Goal: Transaction & Acquisition: Book appointment/travel/reservation

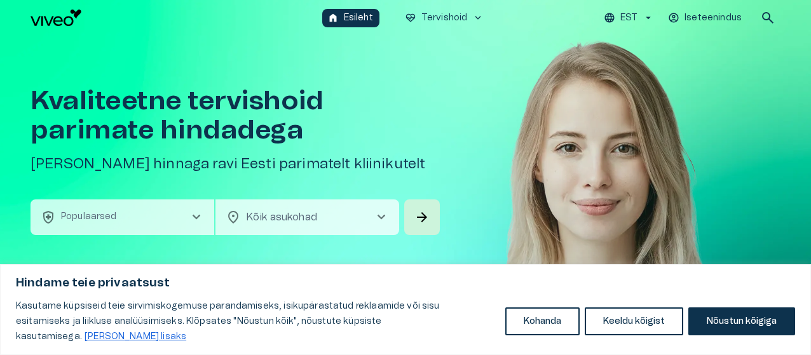
click at [197, 226] on button "health_and_safety Populaarsed chevron_right" at bounding box center [123, 218] width 184 height 36
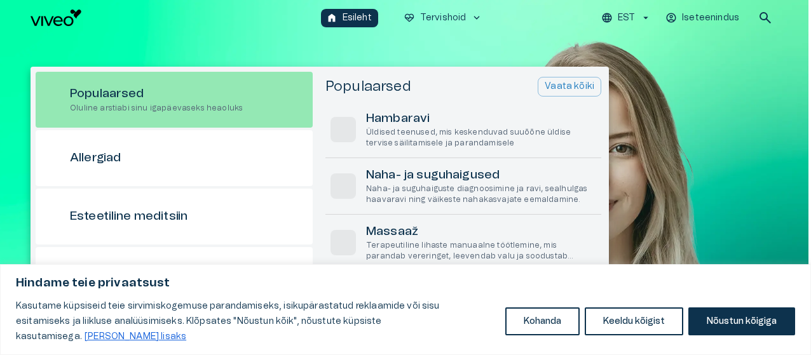
scroll to position [36, 0]
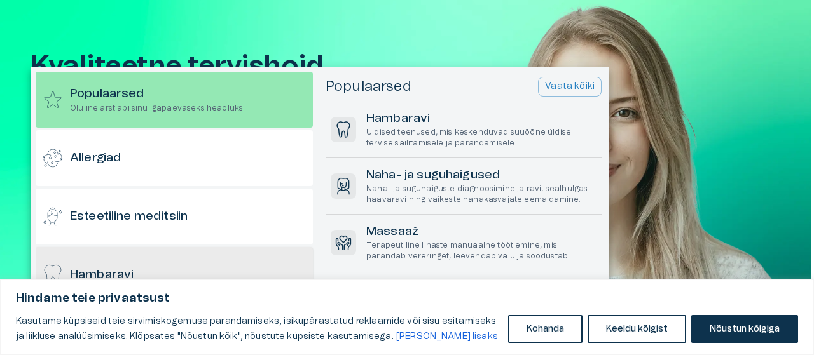
click at [187, 259] on div "Hambaravi" at bounding box center [174, 275] width 277 height 56
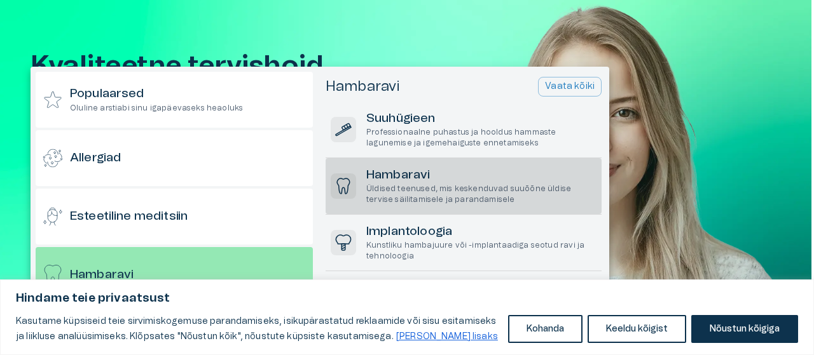
click at [429, 194] on p "Üldised teenused, mis keskenduvad suuõõne üldise tervise säilitamisele ja paran…" at bounding box center [481, 195] width 230 height 22
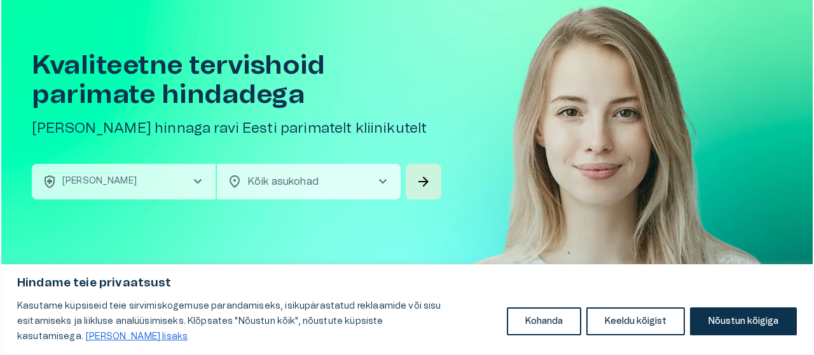
scroll to position [0, 0]
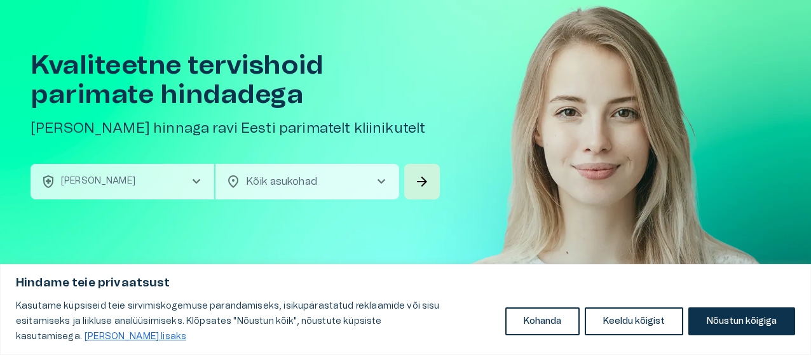
click at [383, 182] on span "chevron_right" at bounding box center [381, 181] width 15 height 15
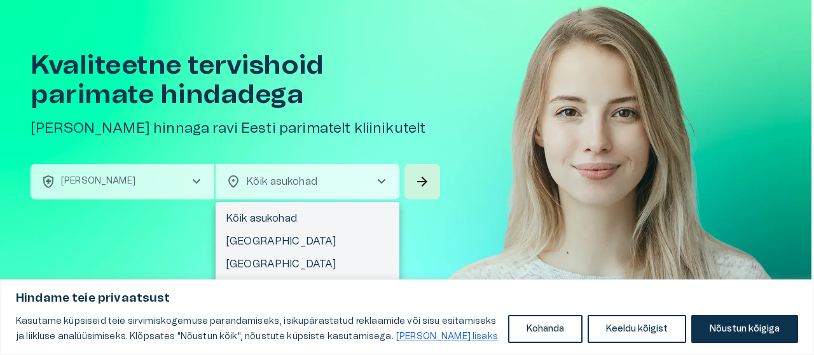
click at [383, 182] on div at bounding box center [407, 177] width 814 height 355
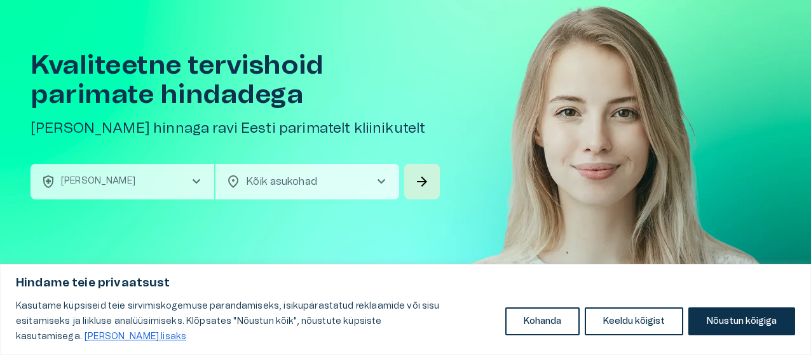
click at [383, 182] on span "chevron_right" at bounding box center [381, 181] width 15 height 15
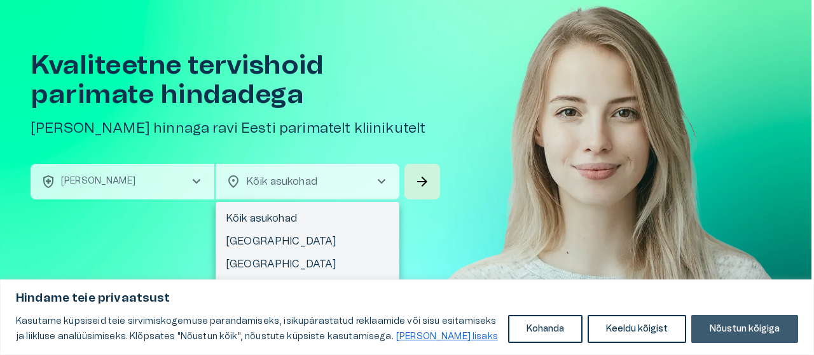
click at [750, 329] on button "Nõustun kõigiga" at bounding box center [744, 329] width 107 height 28
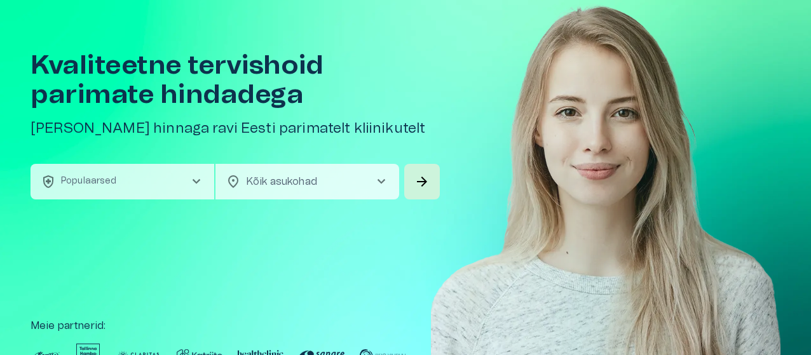
click at [382, 174] on span "chevron_right" at bounding box center [381, 181] width 15 height 15
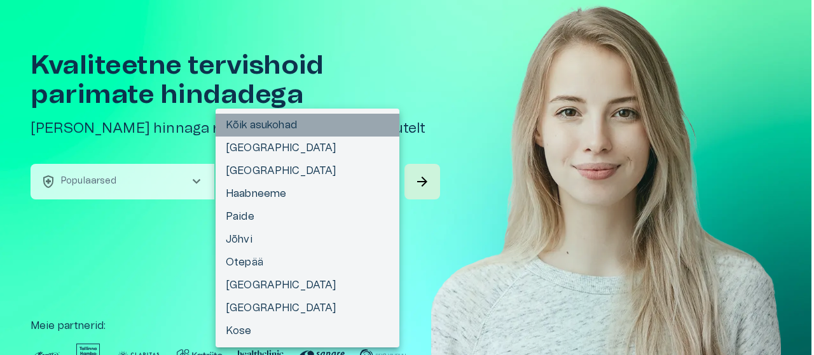
click at [359, 122] on li "Kõik asukohad" at bounding box center [308, 125] width 184 height 23
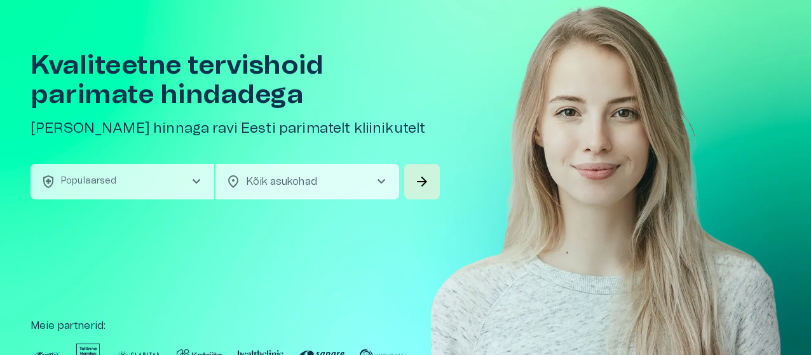
click at [201, 182] on span "chevron_right" at bounding box center [196, 181] width 15 height 15
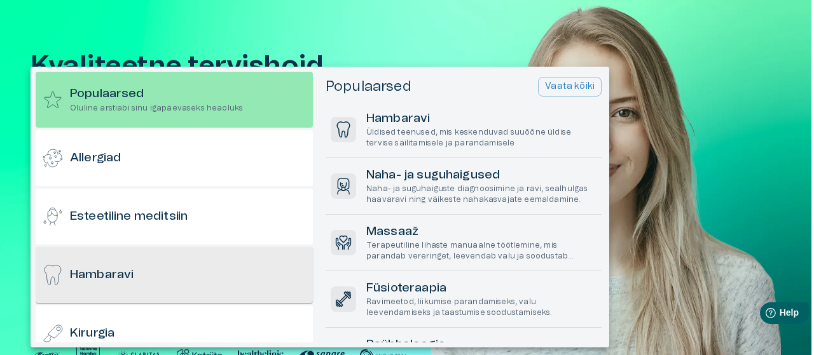
click at [181, 258] on div "Hambaravi" at bounding box center [174, 275] width 277 height 56
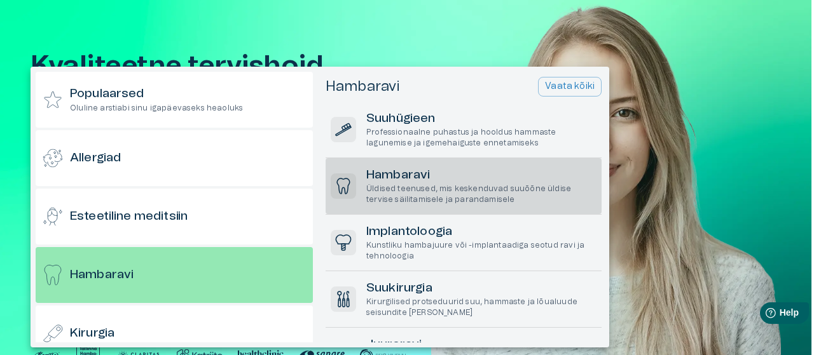
click at [422, 184] on p "Üldised teenused, mis keskenduvad suuõõne üldise tervise säilitamisele ja paran…" at bounding box center [481, 195] width 230 height 22
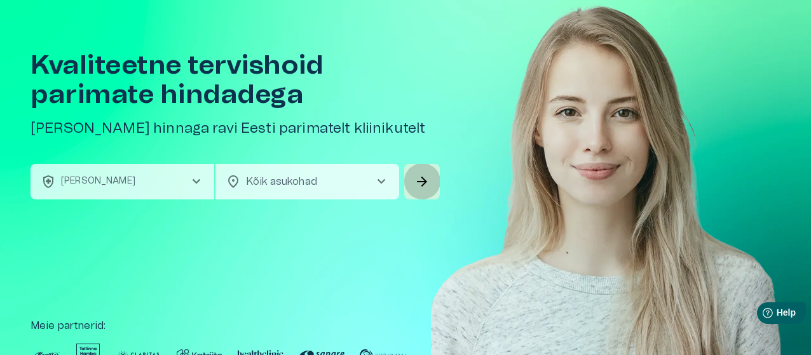
click at [422, 184] on span "arrow_forward" at bounding box center [422, 181] width 15 height 15
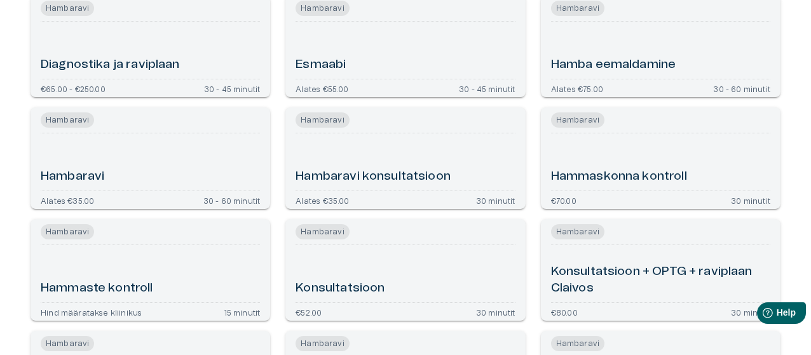
scroll to position [203, 0]
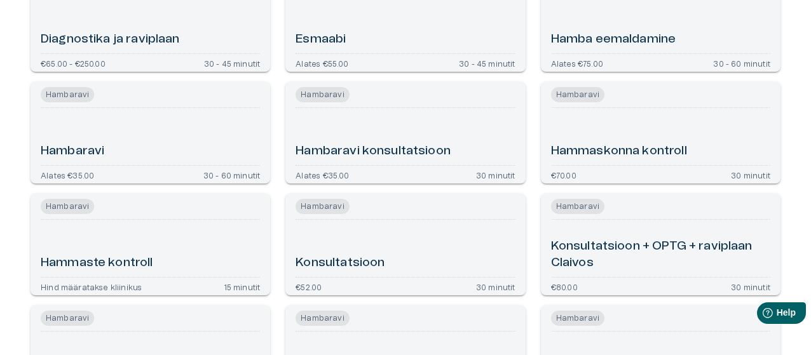
click at [169, 130] on div "Hambaravi" at bounding box center [150, 136] width 219 height 47
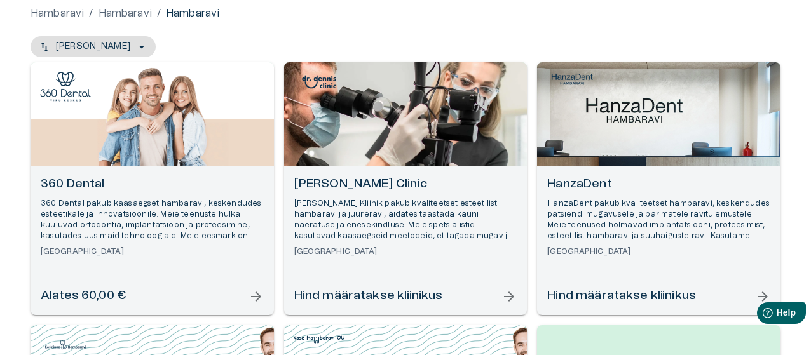
scroll to position [153, 0]
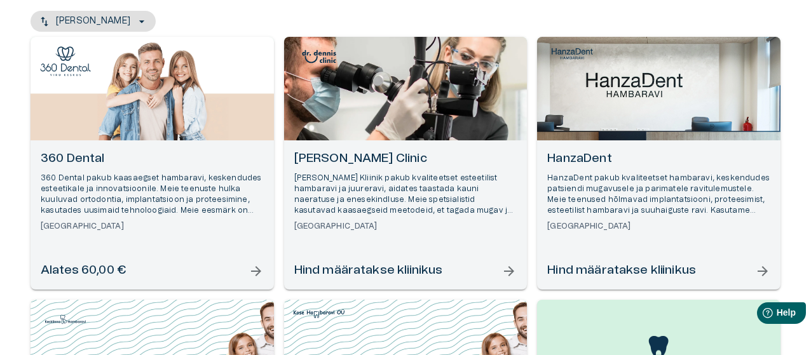
click at [763, 270] on span "arrow_forward" at bounding box center [762, 271] width 15 height 15
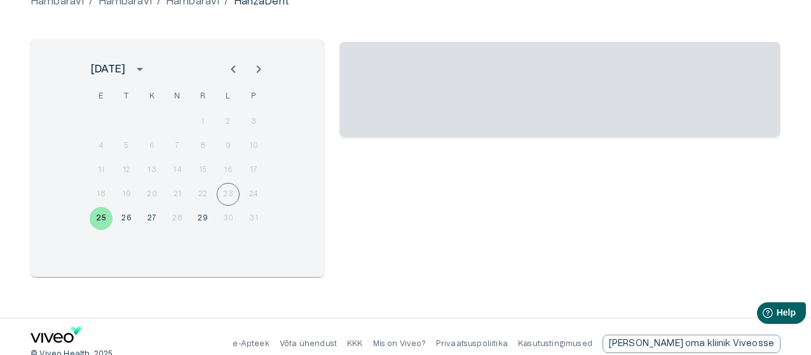
scroll to position [153, 0]
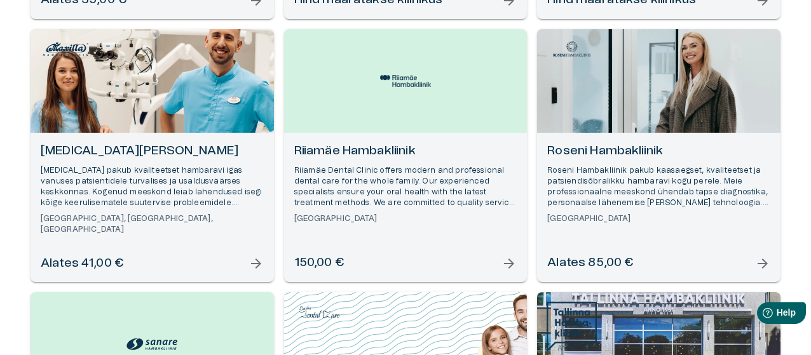
scroll to position [712, 0]
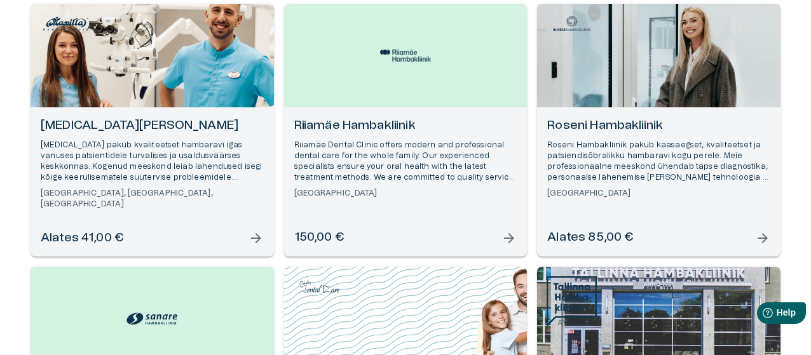
click at [254, 236] on span "arrow_forward" at bounding box center [256, 238] width 15 height 15
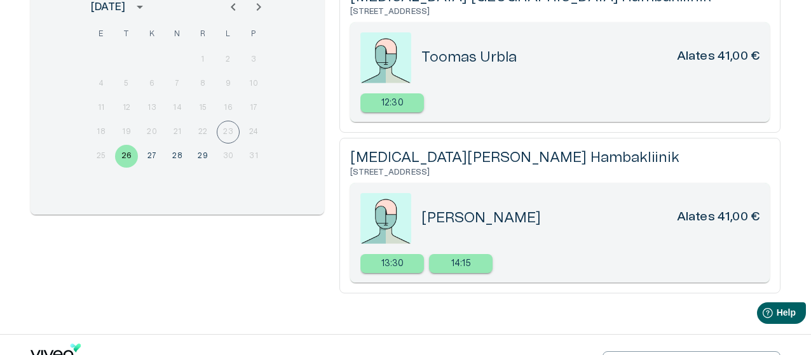
scroll to position [203, 0]
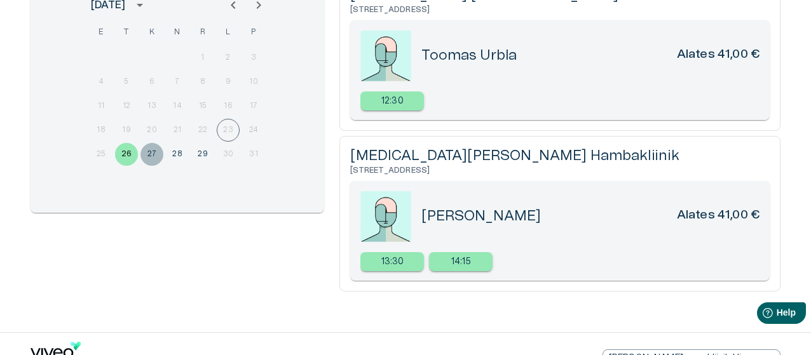
click at [149, 151] on button "27" at bounding box center [152, 154] width 23 height 23
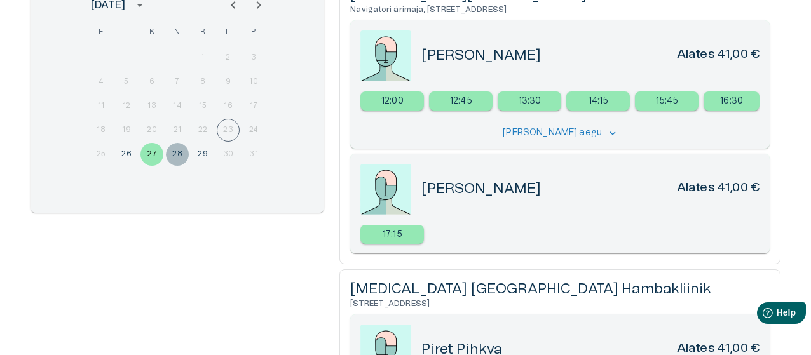
click at [181, 150] on button "28" at bounding box center [177, 154] width 23 height 23
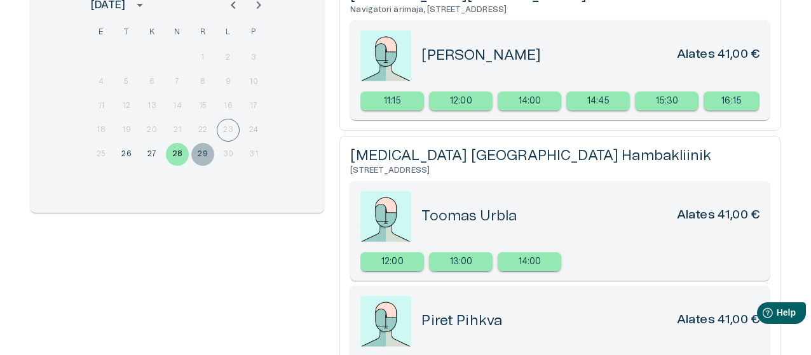
click at [202, 153] on button "29" at bounding box center [202, 154] width 23 height 23
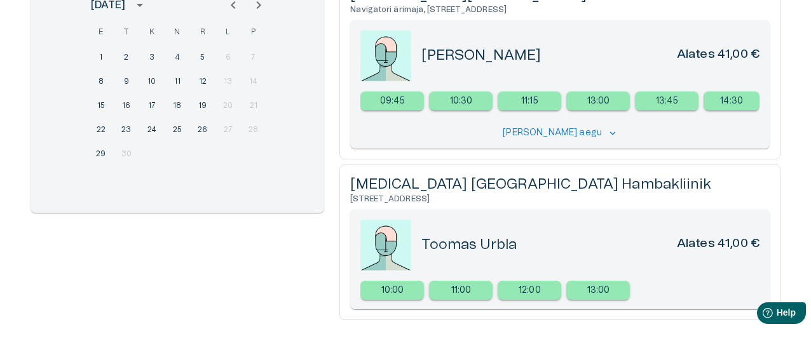
scroll to position [219, 0]
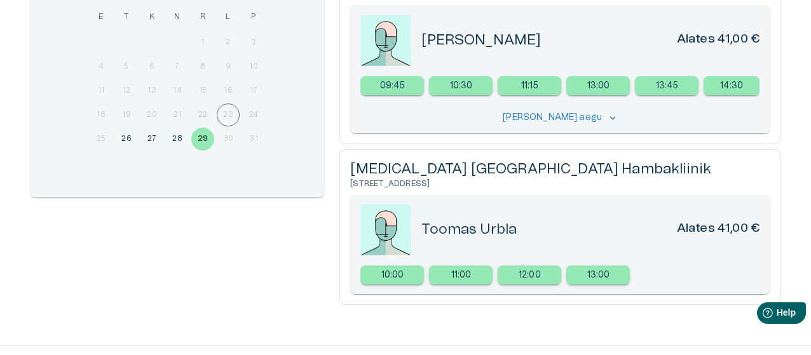
click at [803, 157] on div "Hambaravi / Hambaravi / Hambaravi / Maxilla Hambakliinik august 2025 E T K N R …" at bounding box center [405, 120] width 811 height 452
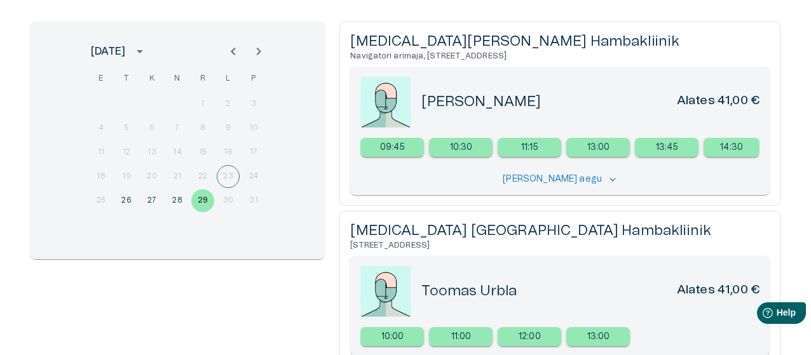
scroll to position [133, 0]
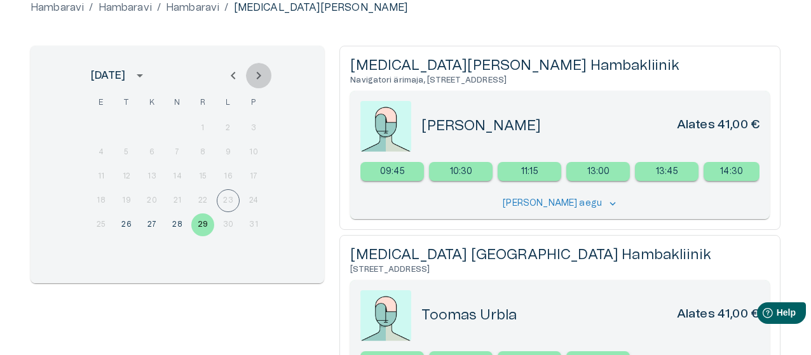
click at [251, 73] on icon "Next month" at bounding box center [258, 75] width 15 height 15
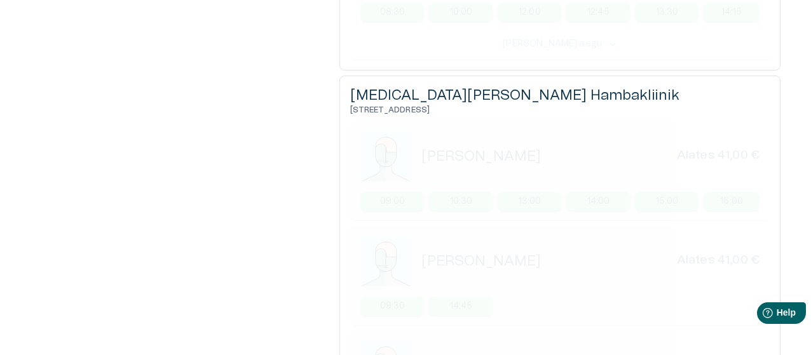
scroll to position [667, 0]
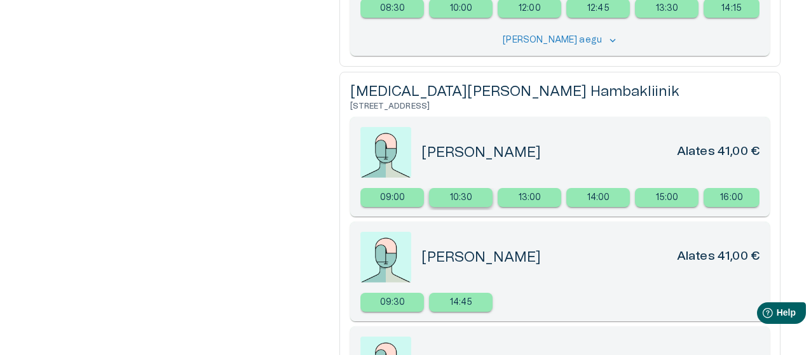
click at [454, 198] on p "10:30" at bounding box center [461, 197] width 23 height 13
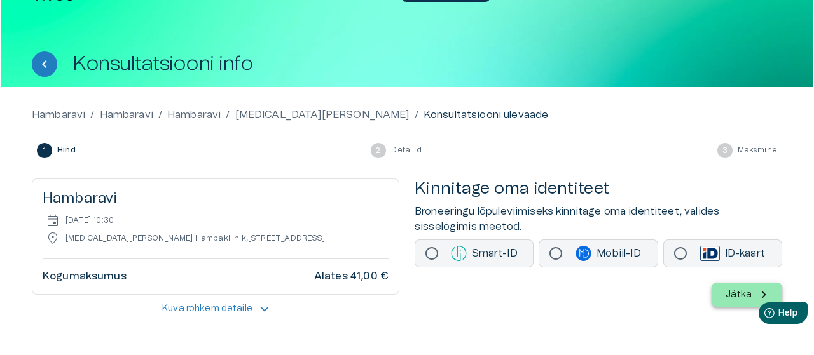
scroll to position [83, 0]
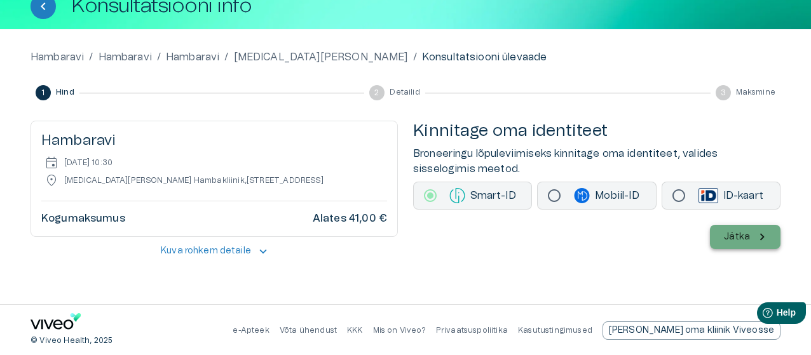
click at [727, 240] on p "Jätka" at bounding box center [737, 237] width 26 height 13
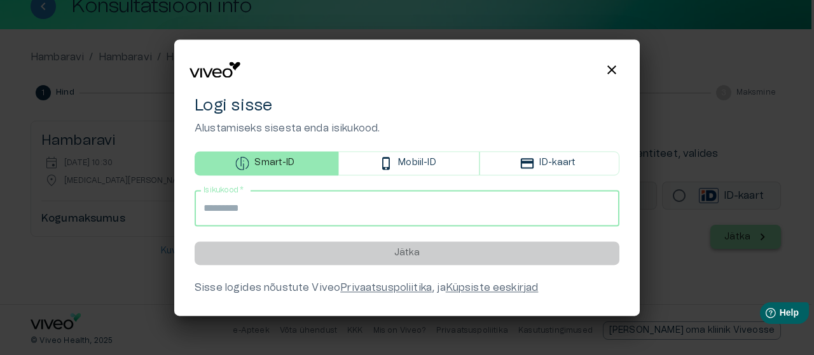
click at [462, 210] on input "Isikukood   *" at bounding box center [407, 209] width 425 height 36
type input "**********"
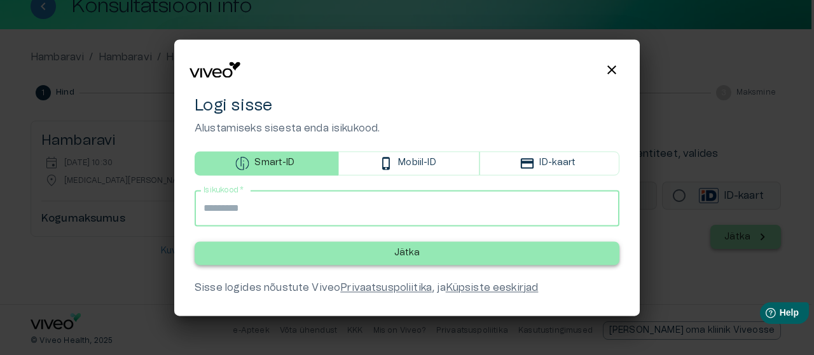
click at [345, 259] on button "Jätka" at bounding box center [407, 254] width 425 height 24
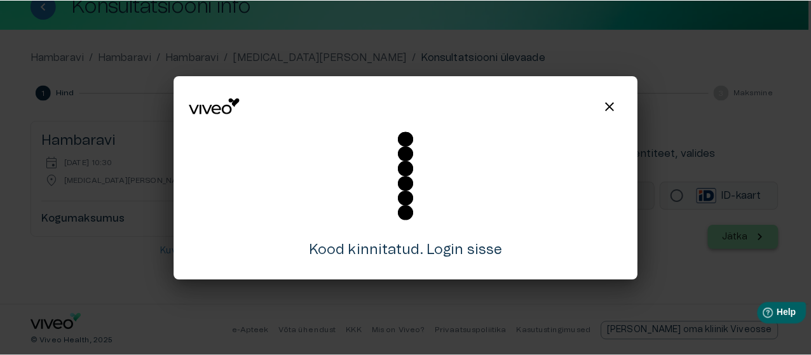
scroll to position [76, 0]
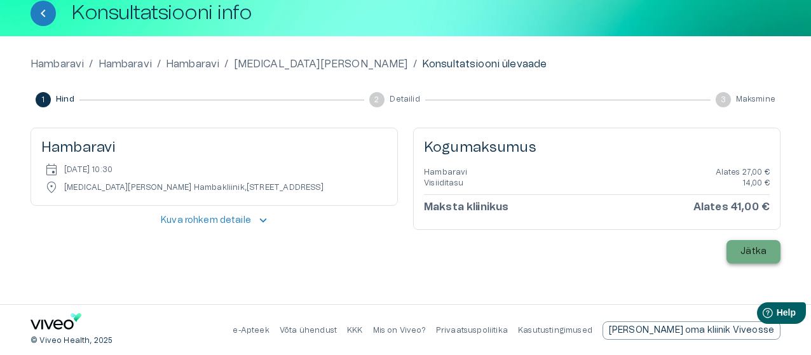
click at [743, 252] on p "Jätka" at bounding box center [754, 251] width 26 height 13
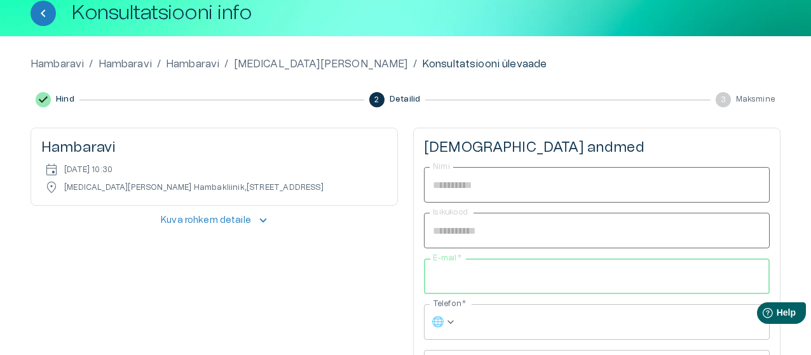
click at [642, 280] on input "E-mail   *" at bounding box center [597, 277] width 346 height 36
type input "**********"
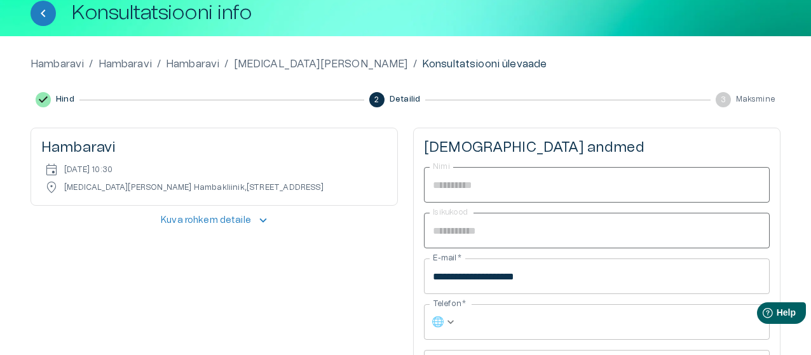
click at [802, 183] on div "**********" at bounding box center [405, 288] width 811 height 505
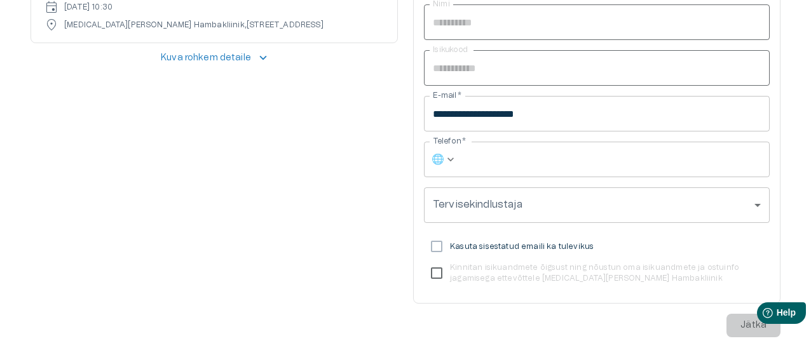
scroll to position [254, 0]
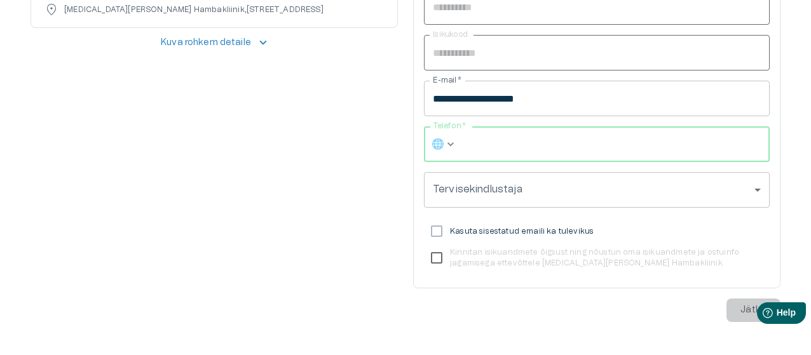
click at [641, 147] on input "Telefon   *" at bounding box center [616, 145] width 308 height 36
type input "**********"
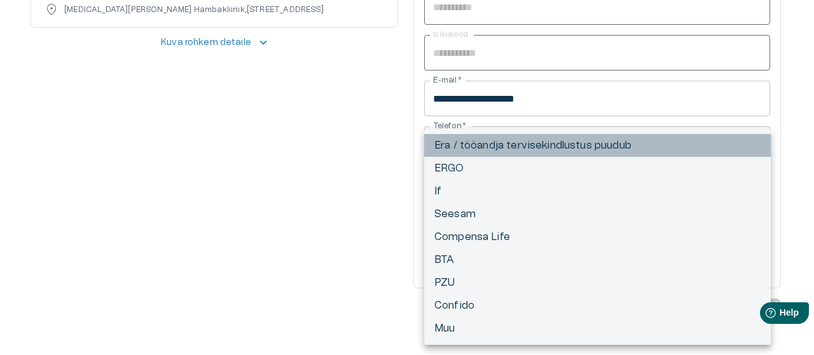
click at [641, 146] on li "Era / tööandja tervisekindlustus puudub" at bounding box center [597, 145] width 347 height 23
type input "**********"
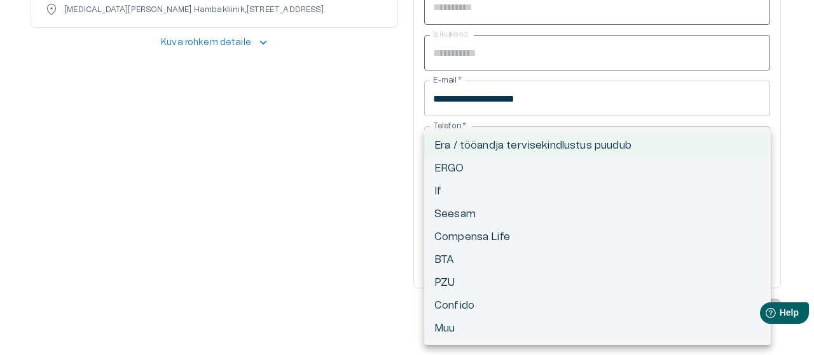
click at [589, 144] on li "Era / tööandja tervisekindlustus puudub" at bounding box center [597, 145] width 347 height 23
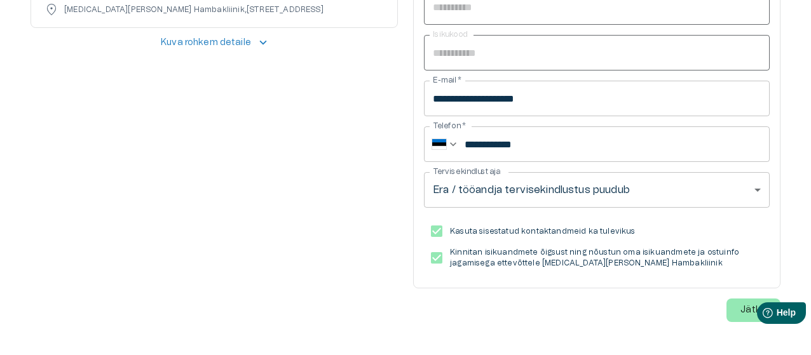
click at [740, 309] on html "Help Help" at bounding box center [761, 311] width 99 height 27
click at [800, 222] on div "**********" at bounding box center [405, 110] width 811 height 505
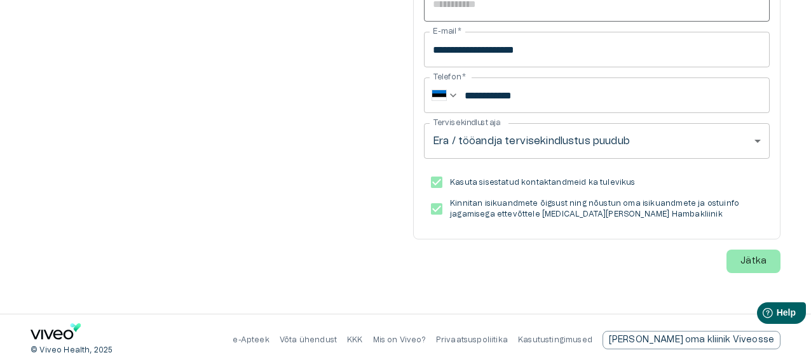
scroll to position [305, 0]
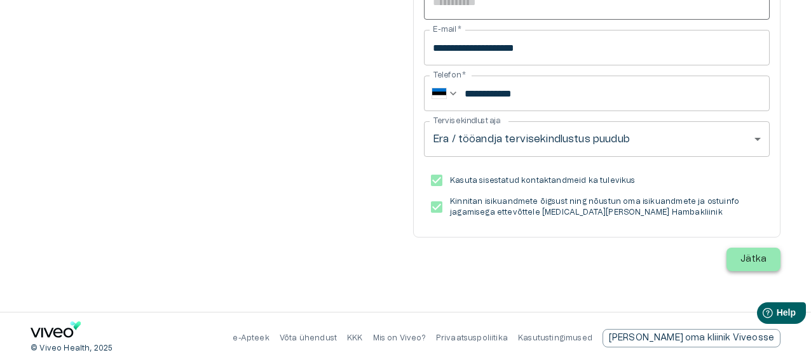
click at [747, 249] on button "Jätka" at bounding box center [754, 260] width 54 height 24
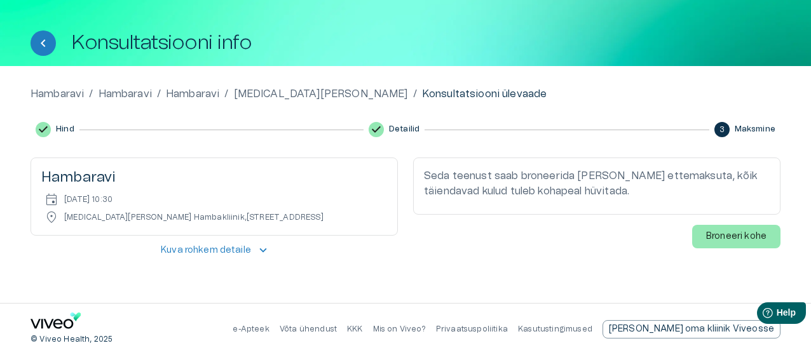
scroll to position [46, 0]
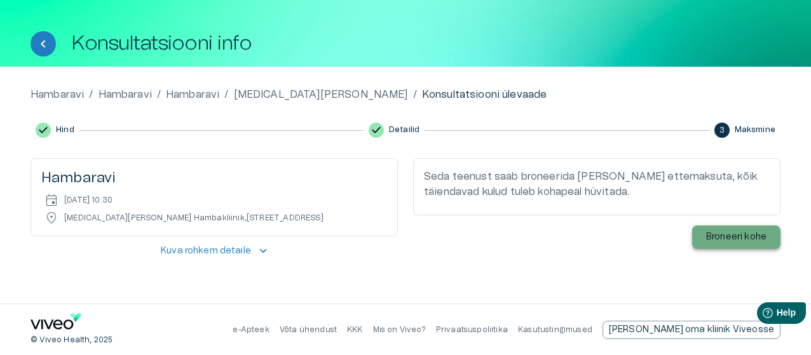
click at [758, 233] on p "Broneeri kohe" at bounding box center [736, 237] width 60 height 13
